Goal: Task Accomplishment & Management: Manage account settings

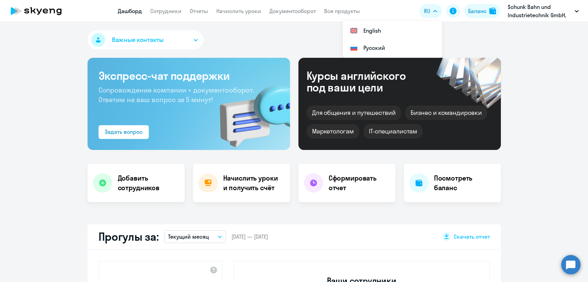
click at [476, 13] on div "Баланс" at bounding box center [477, 11] width 18 height 8
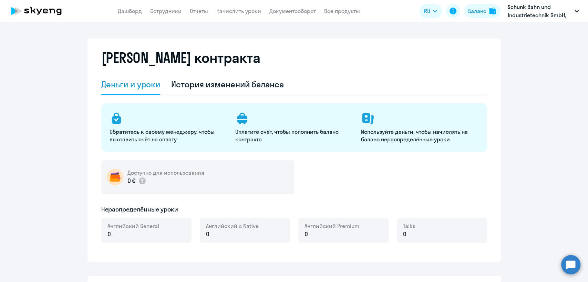
select select "english_adult_not_native_speaker"
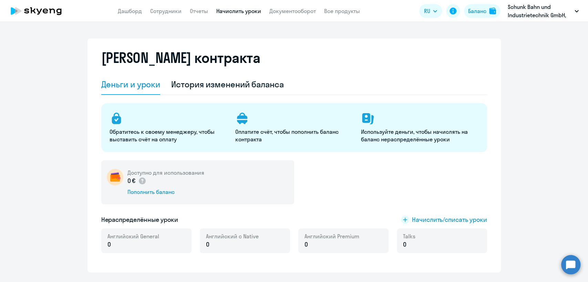
click at [238, 11] on link "Начислить уроки" at bounding box center [238, 11] width 45 height 7
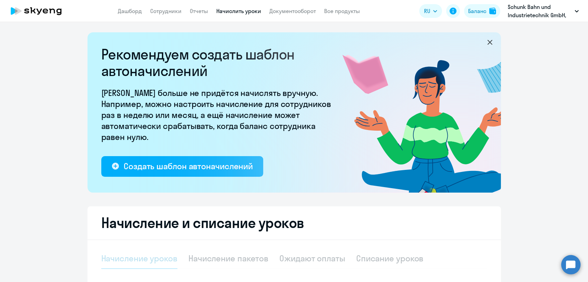
select select "10"
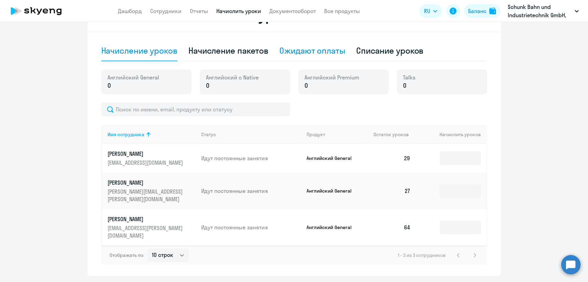
scroll to position [160, 0]
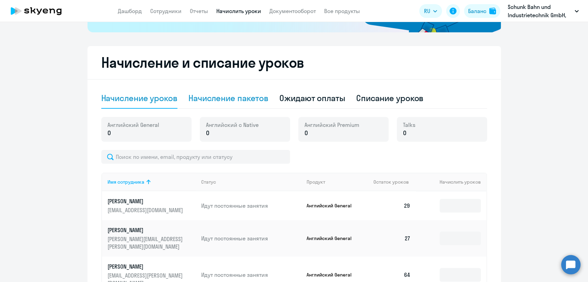
click at [251, 97] on div "Начисление пакетов" at bounding box center [228, 98] width 80 height 11
select select "10"
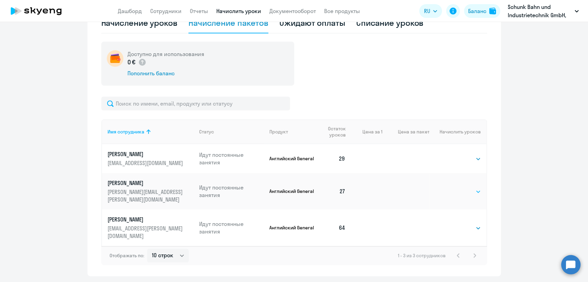
scroll to position [237, 0]
click at [462, 195] on select "Выбрать 4 8 16 32 64" at bounding box center [466, 191] width 28 height 8
click at [452, 194] on select "Выбрать 4 8 16 32 64" at bounding box center [466, 191] width 28 height 8
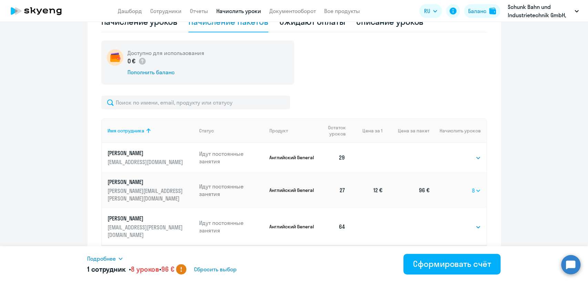
click at [474, 195] on select "Выбрать 4 8 16 32 64" at bounding box center [476, 191] width 9 height 8
click at [472, 194] on select "Выбрать 4 8 16 32 64" at bounding box center [476, 191] width 9 height 8
click at [469, 195] on select "Выбрать 4 8 16 32 64" at bounding box center [475, 191] width 12 height 8
select select "64"
click at [469, 194] on select "Выбрать 4 8 16 32 64" at bounding box center [475, 191] width 12 height 8
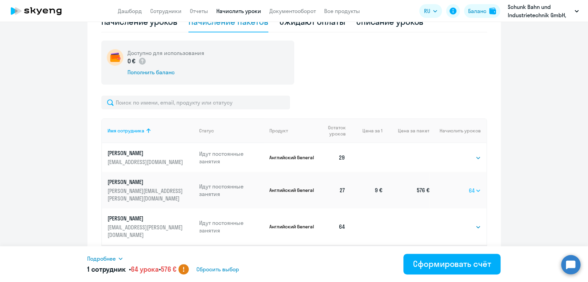
click at [470, 195] on select "Выбрать 4 8 16 32 64" at bounding box center [474, 191] width 12 height 8
select select
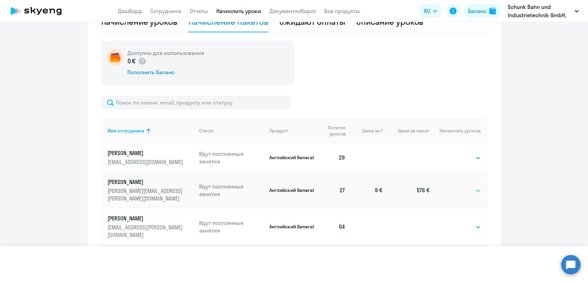
click at [468, 194] on select "Выбрать 4 8 16 32 64" at bounding box center [474, 191] width 12 height 8
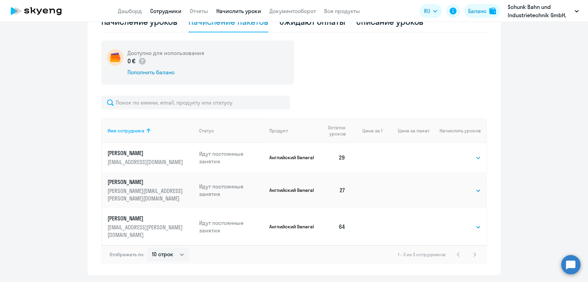
click at [158, 12] on link "Сотрудники" at bounding box center [165, 11] width 31 height 7
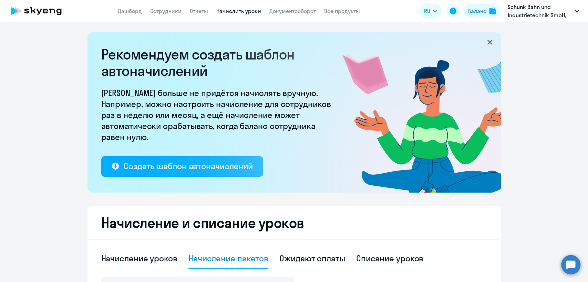
select select "30"
